Goal: Obtain resource: Download file/media

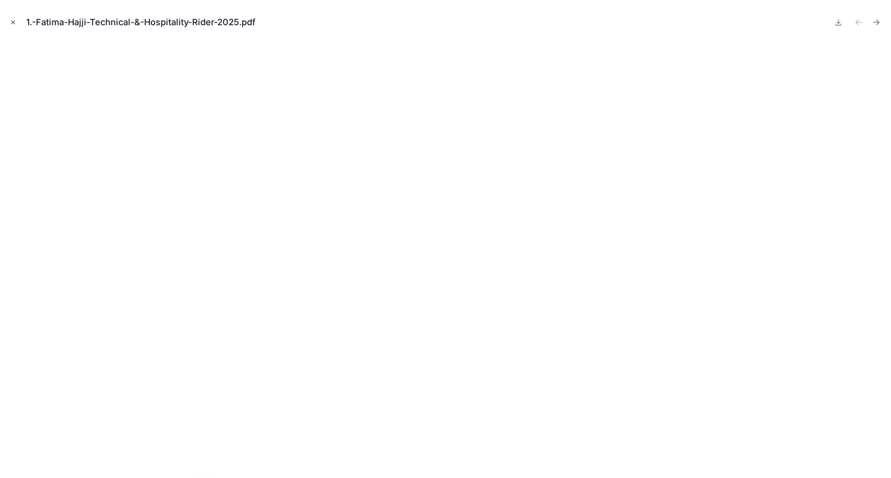
click at [10, 22] on icon "Close modal" at bounding box center [13, 22] width 7 height 7
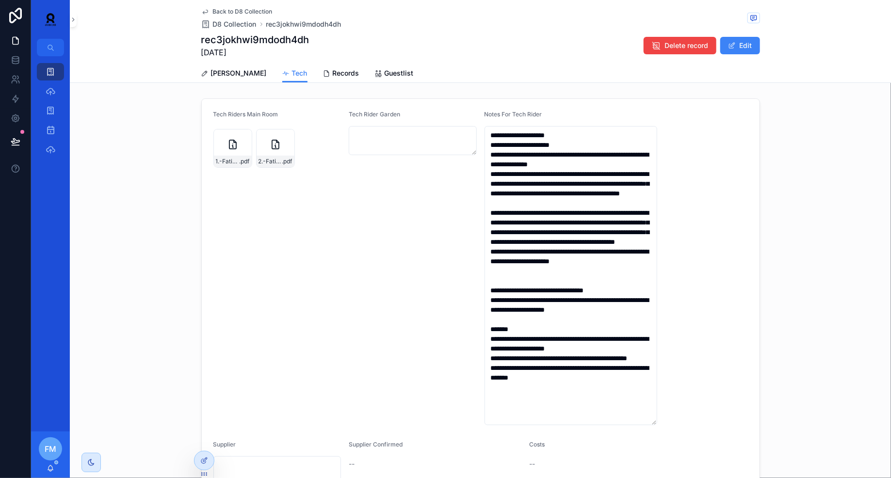
scroll to position [19, 0]
click at [50, 69] on icon "scrollable content" at bounding box center [51, 72] width 10 height 10
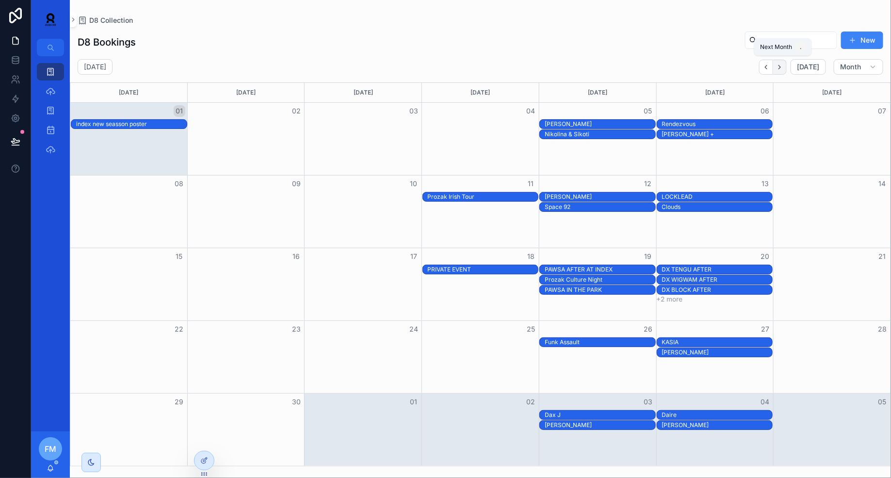
click at [780, 72] on button "Next" at bounding box center [780, 67] width 14 height 15
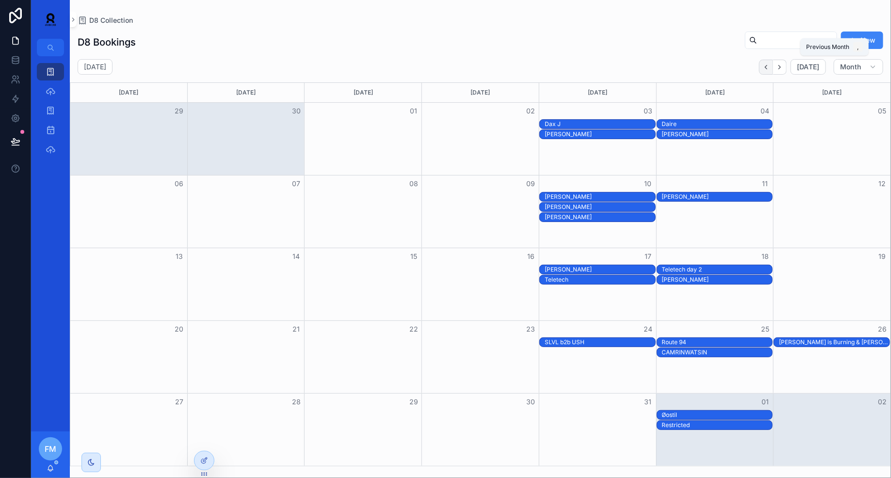
click at [766, 68] on icon "Back" at bounding box center [766, 67] width 7 height 7
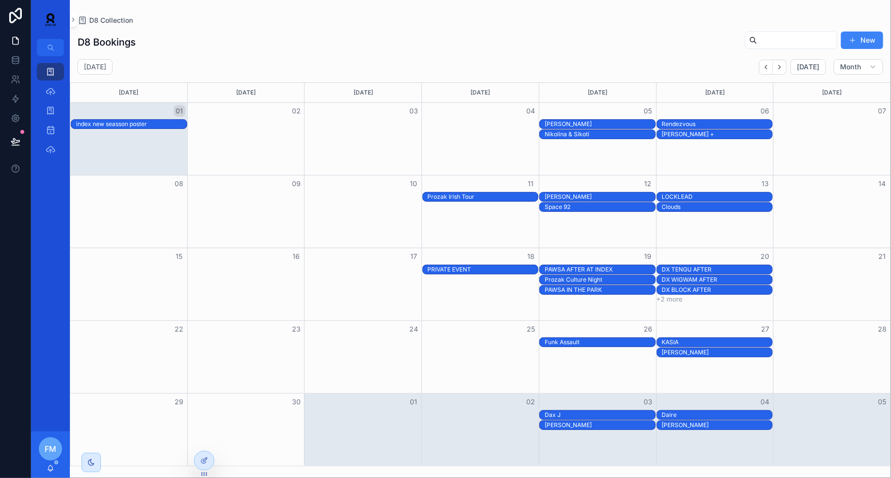
click at [712, 133] on div "[PERSON_NAME] +" at bounding box center [717, 135] width 111 height 8
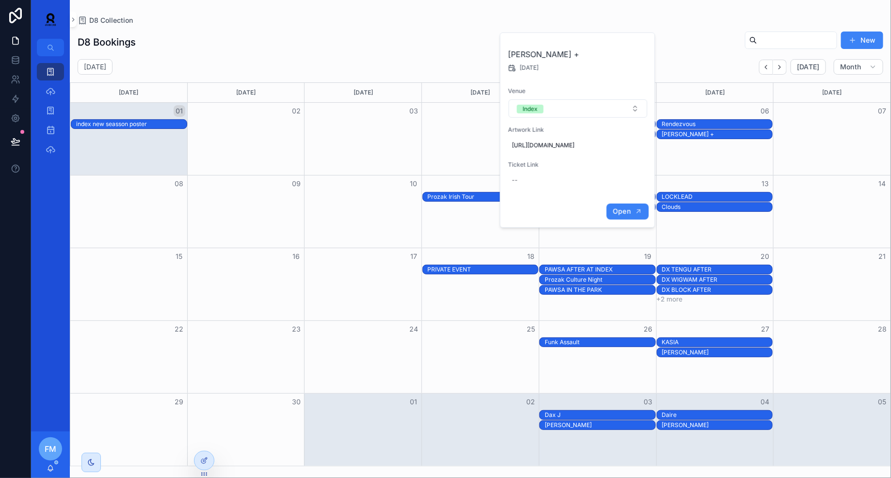
click at [623, 216] on span "Open" at bounding box center [622, 211] width 18 height 9
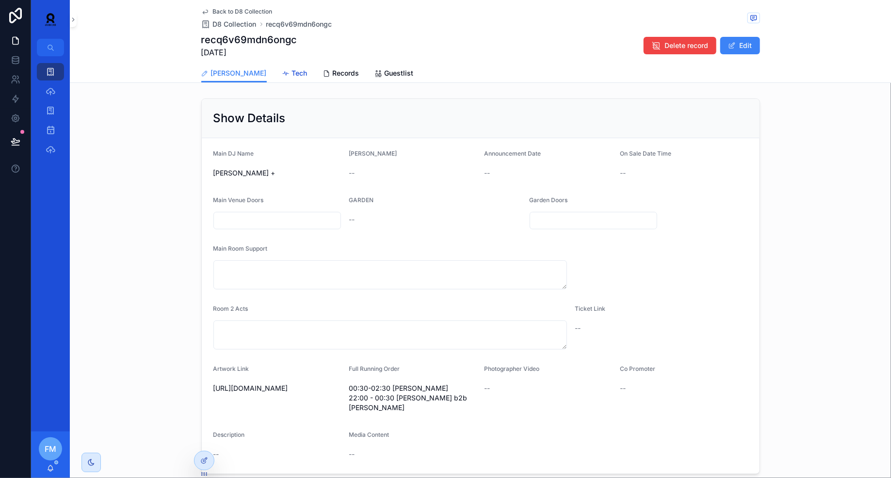
click at [292, 75] on span "Tech" at bounding box center [300, 73] width 16 height 10
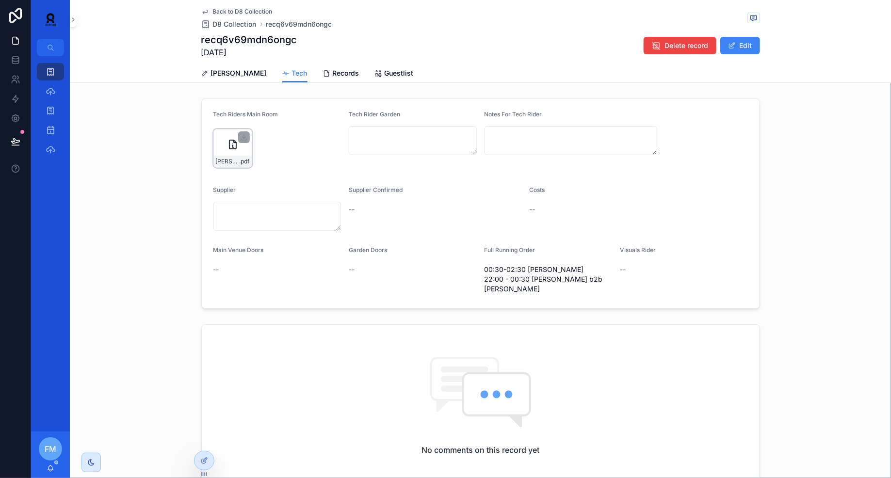
click at [235, 153] on div "[PERSON_NAME]-Rider-2025_86a8f499-(1) .pdf" at bounding box center [233, 148] width 39 height 39
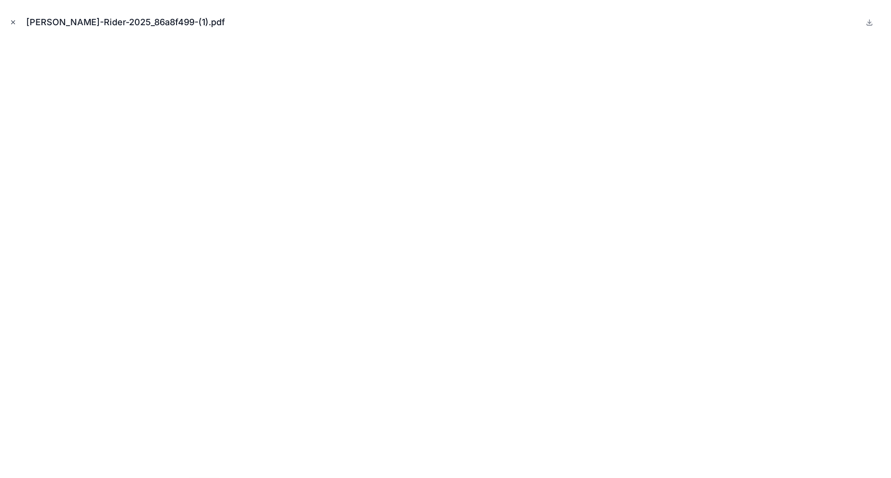
click at [13, 24] on icon "Close modal" at bounding box center [13, 22] width 7 height 7
